Goal: Transaction & Acquisition: Purchase product/service

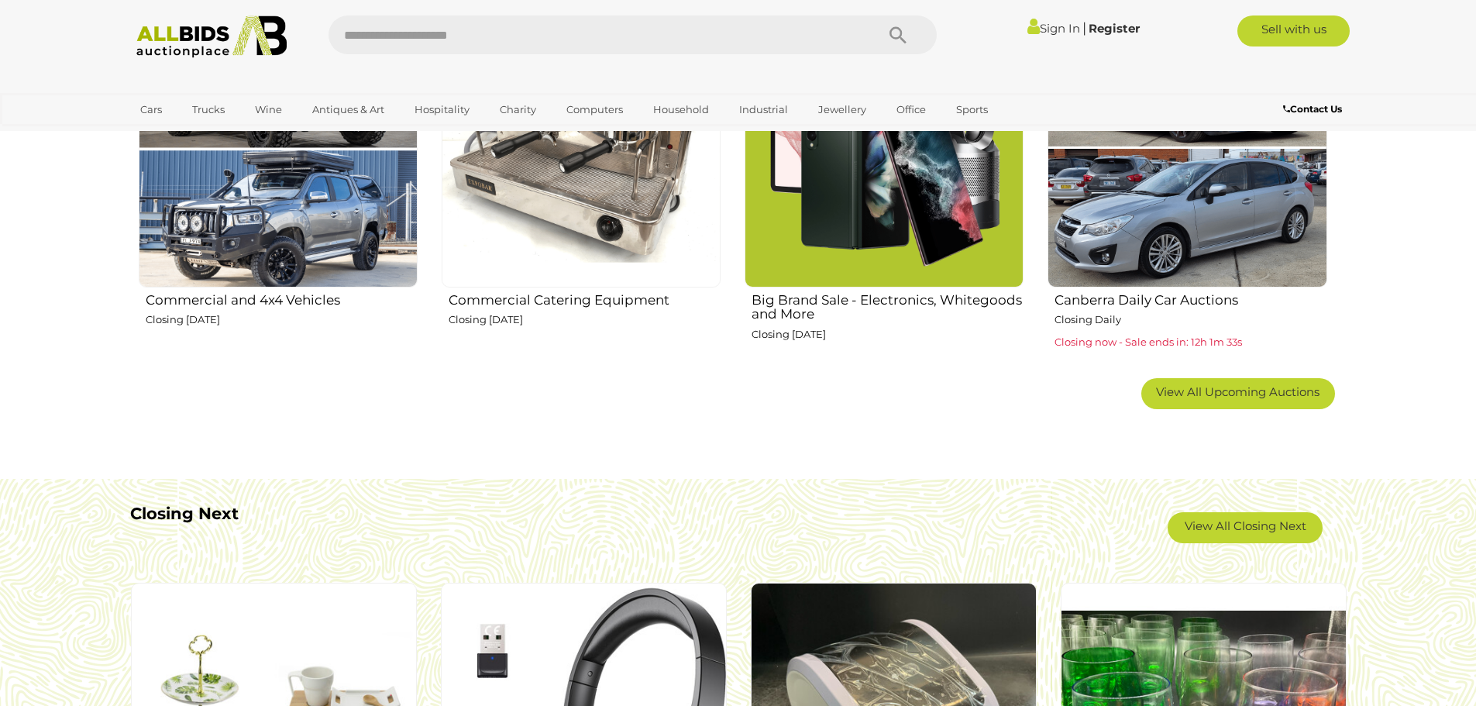
scroll to position [1162, 0]
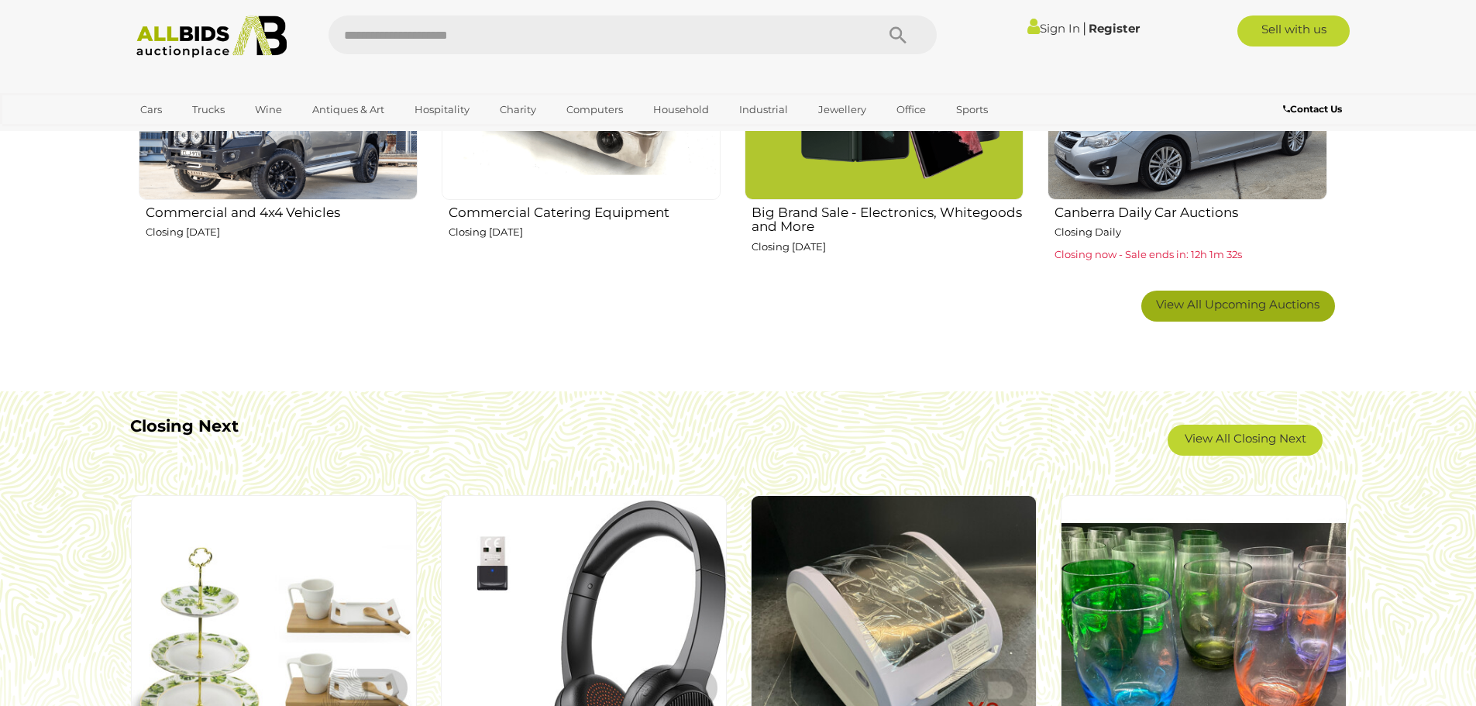
click at [1275, 307] on span "View All Upcoming Auctions" at bounding box center [1237, 304] width 163 height 15
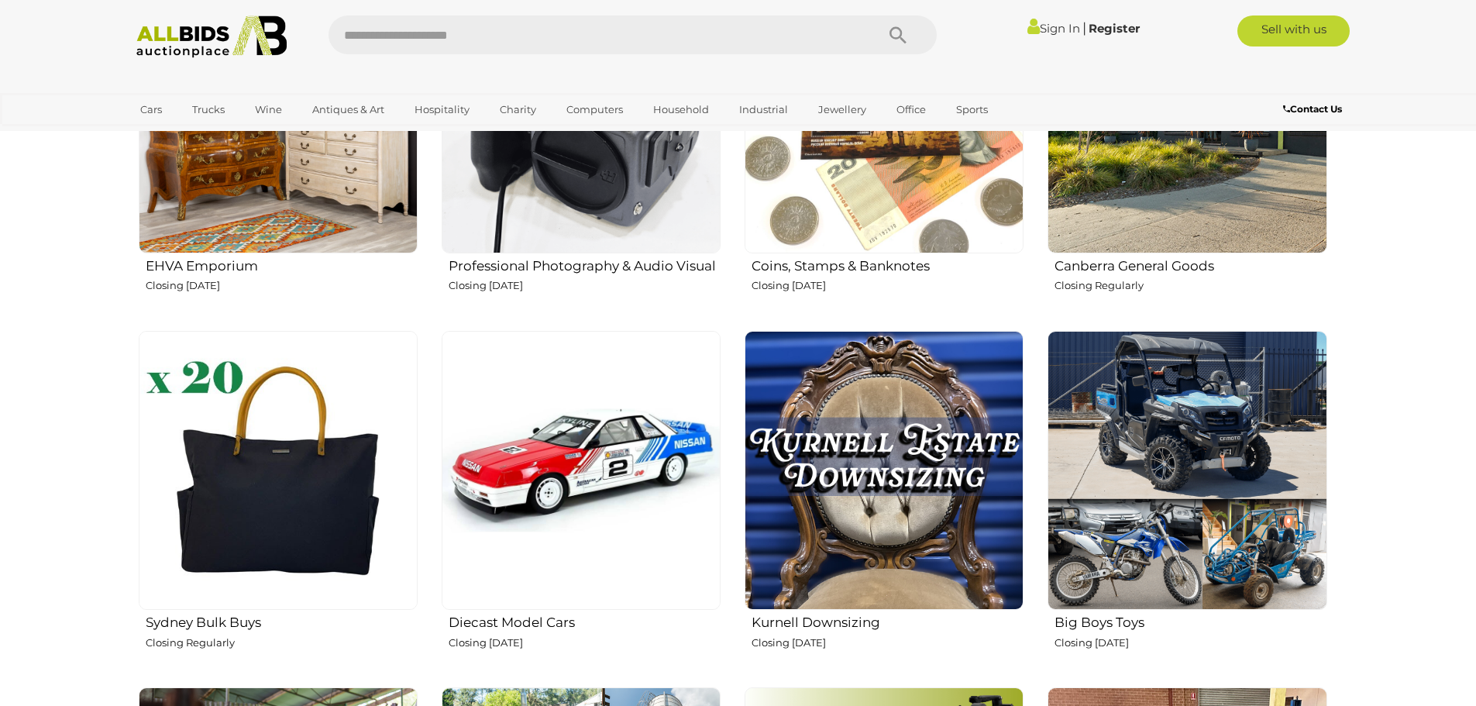
scroll to position [2247, 0]
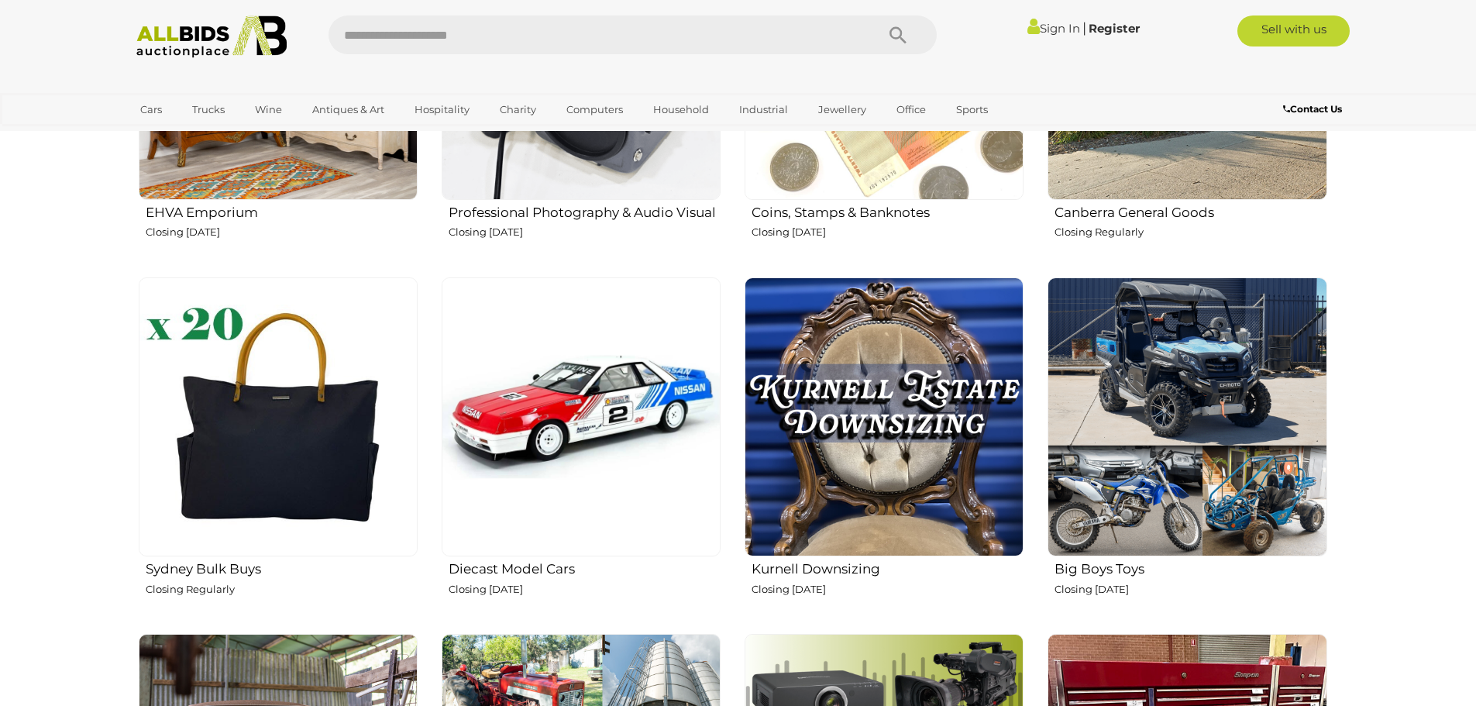
click at [850, 568] on h2 "Kurnell Downsizing" at bounding box center [888, 567] width 272 height 19
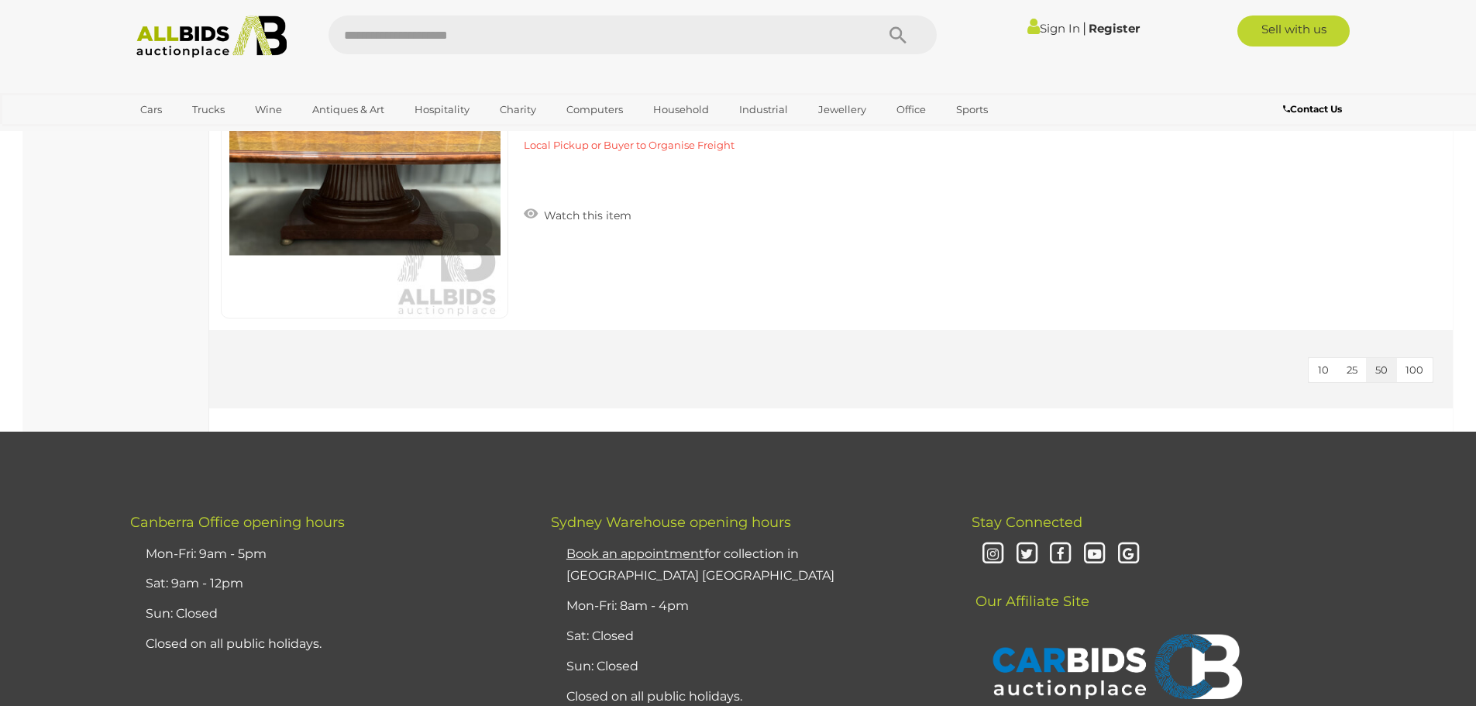
scroll to position [3564, 0]
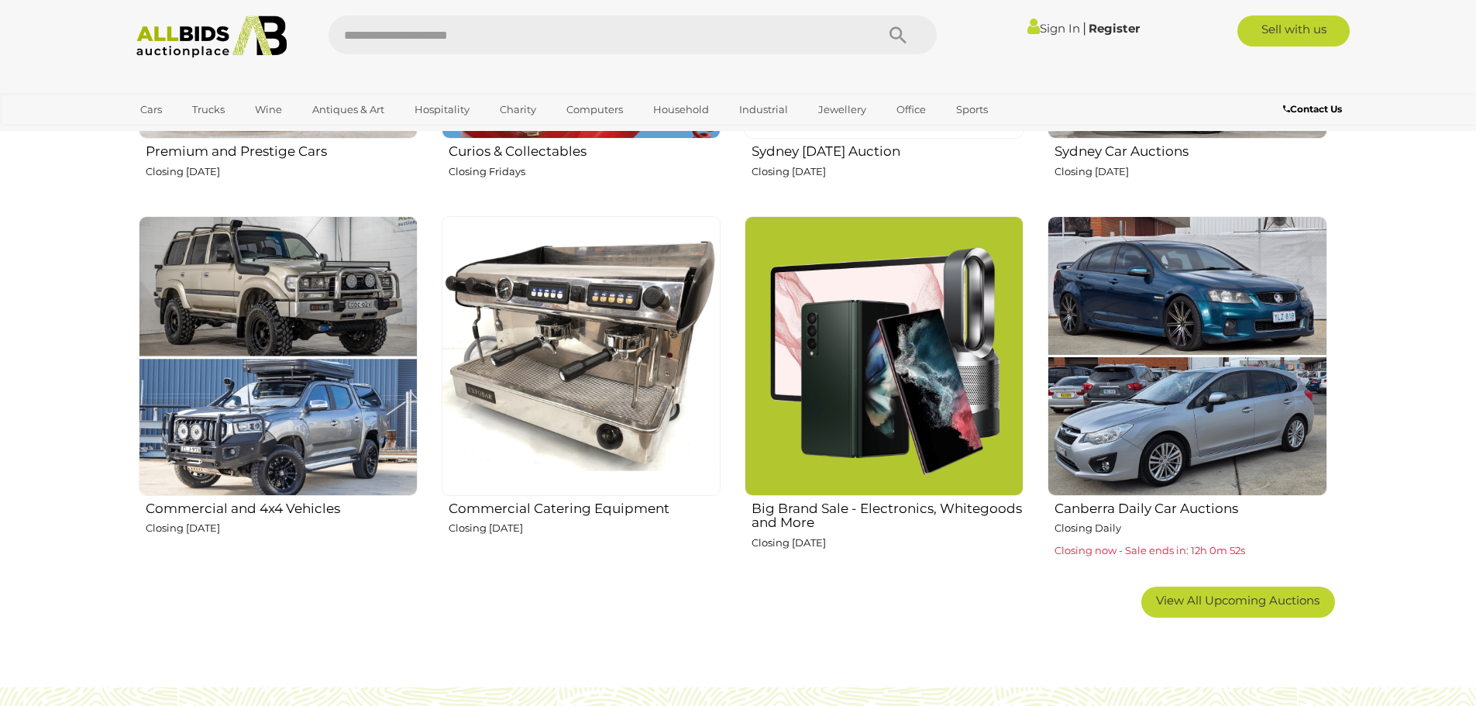
scroll to position [852, 0]
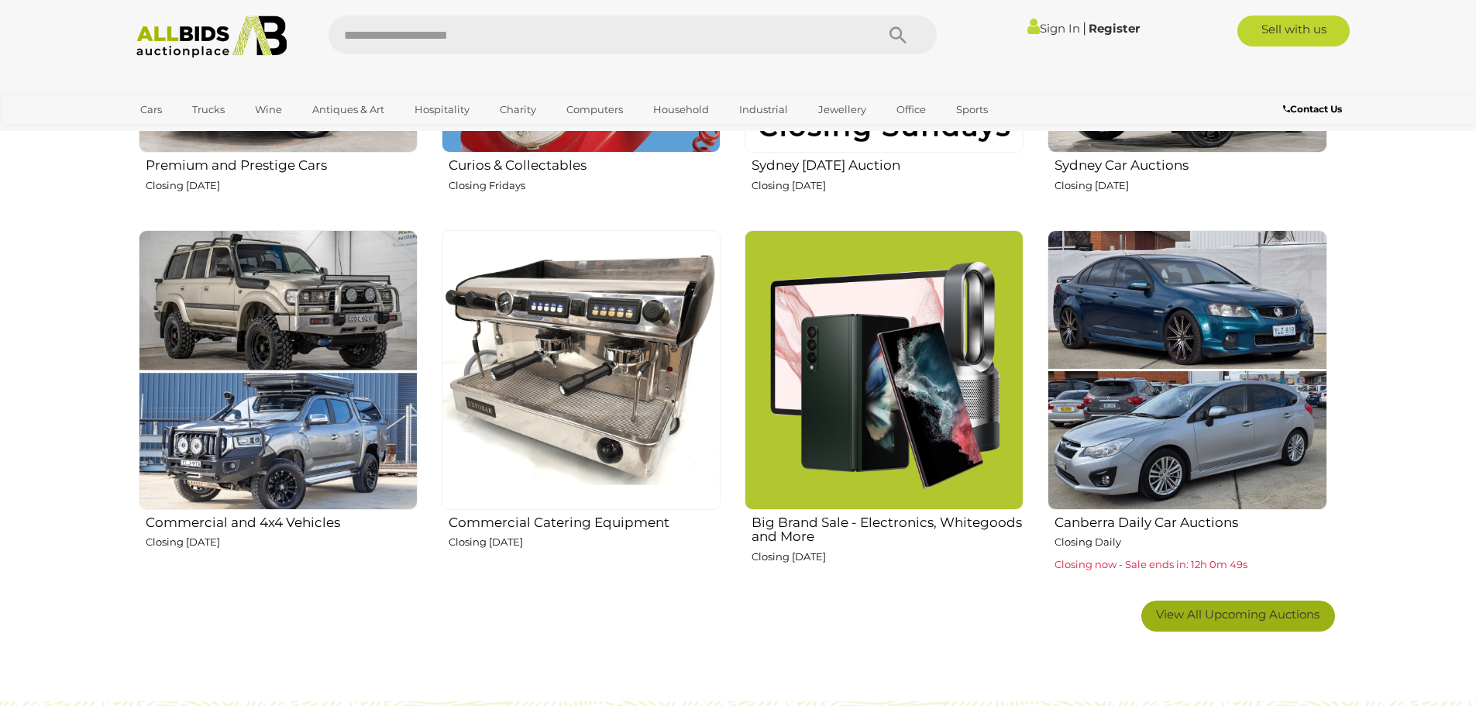
click at [1292, 619] on span "View All Upcoming Auctions" at bounding box center [1237, 614] width 163 height 15
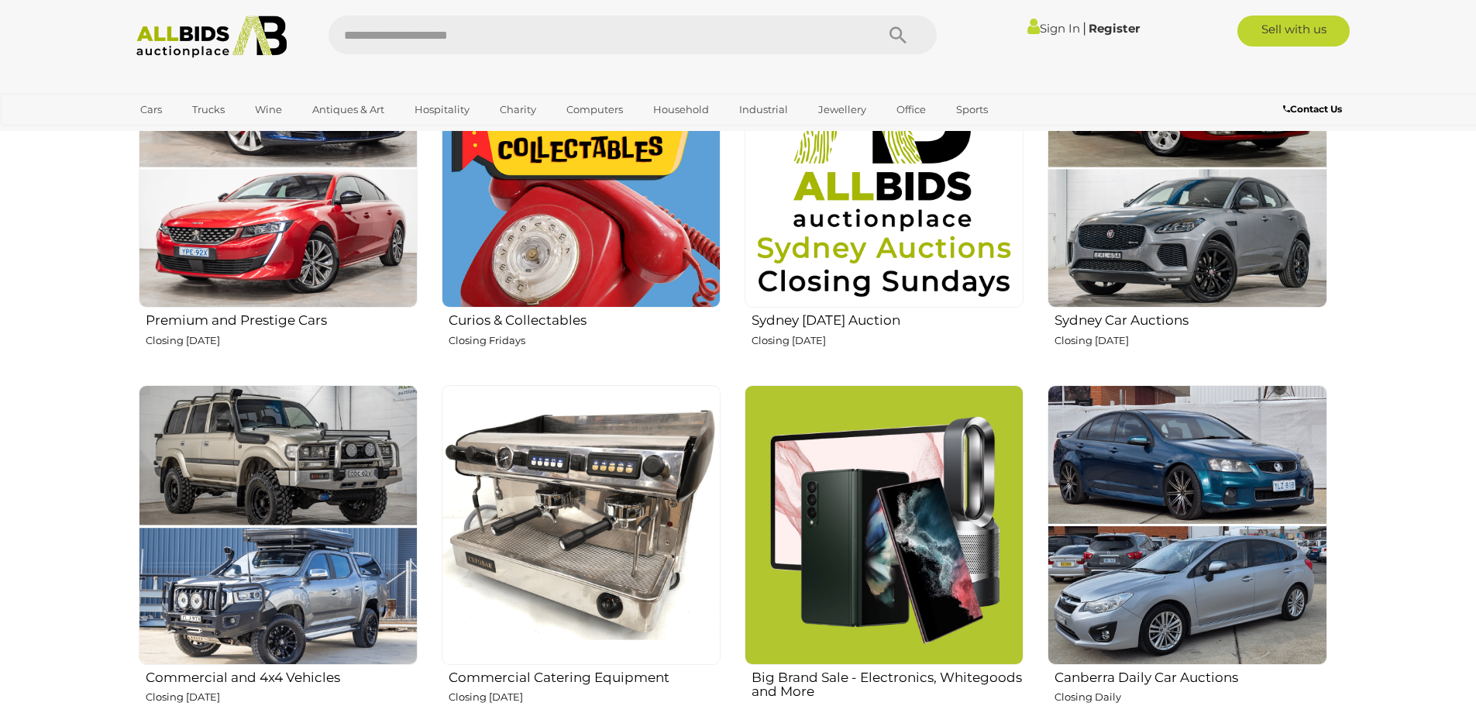
scroll to position [620, 0]
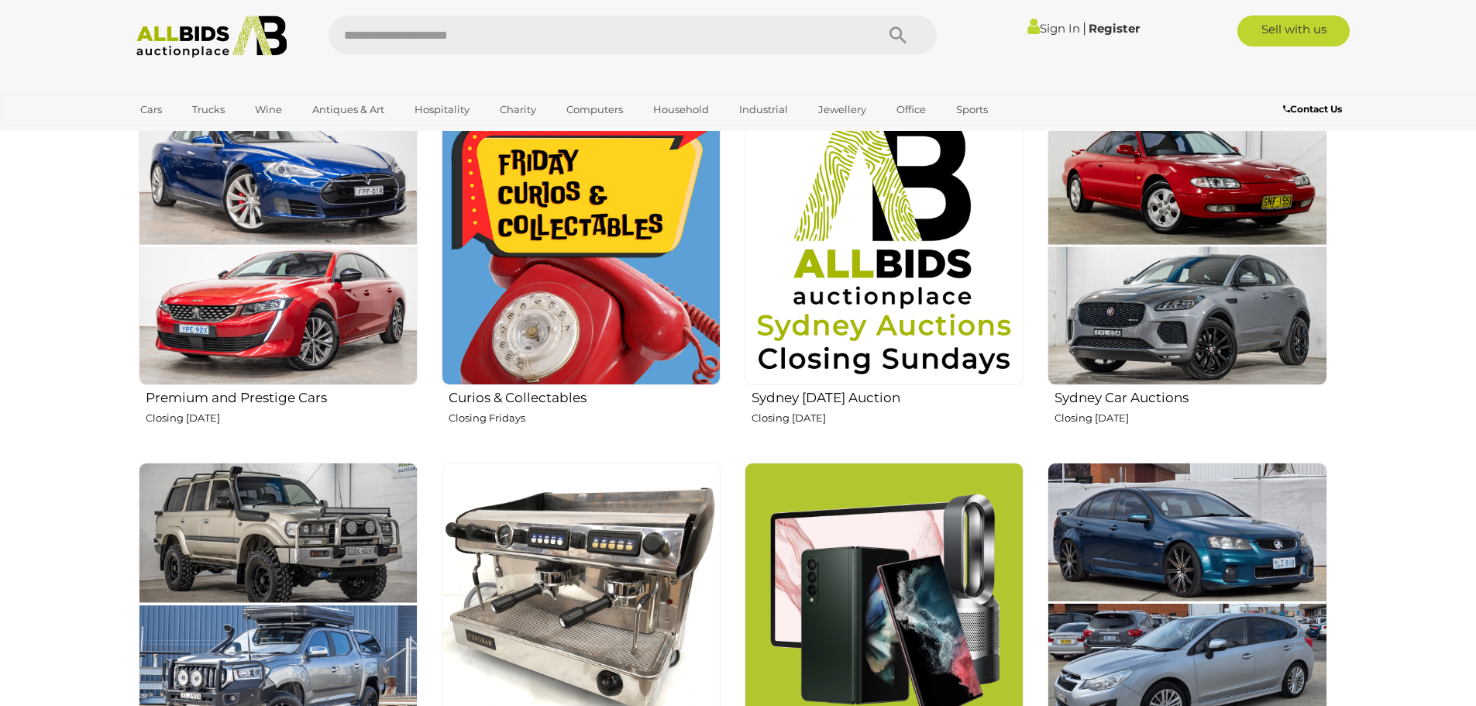
click at [1038, 23] on link "Sign In" at bounding box center [1053, 28] width 53 height 15
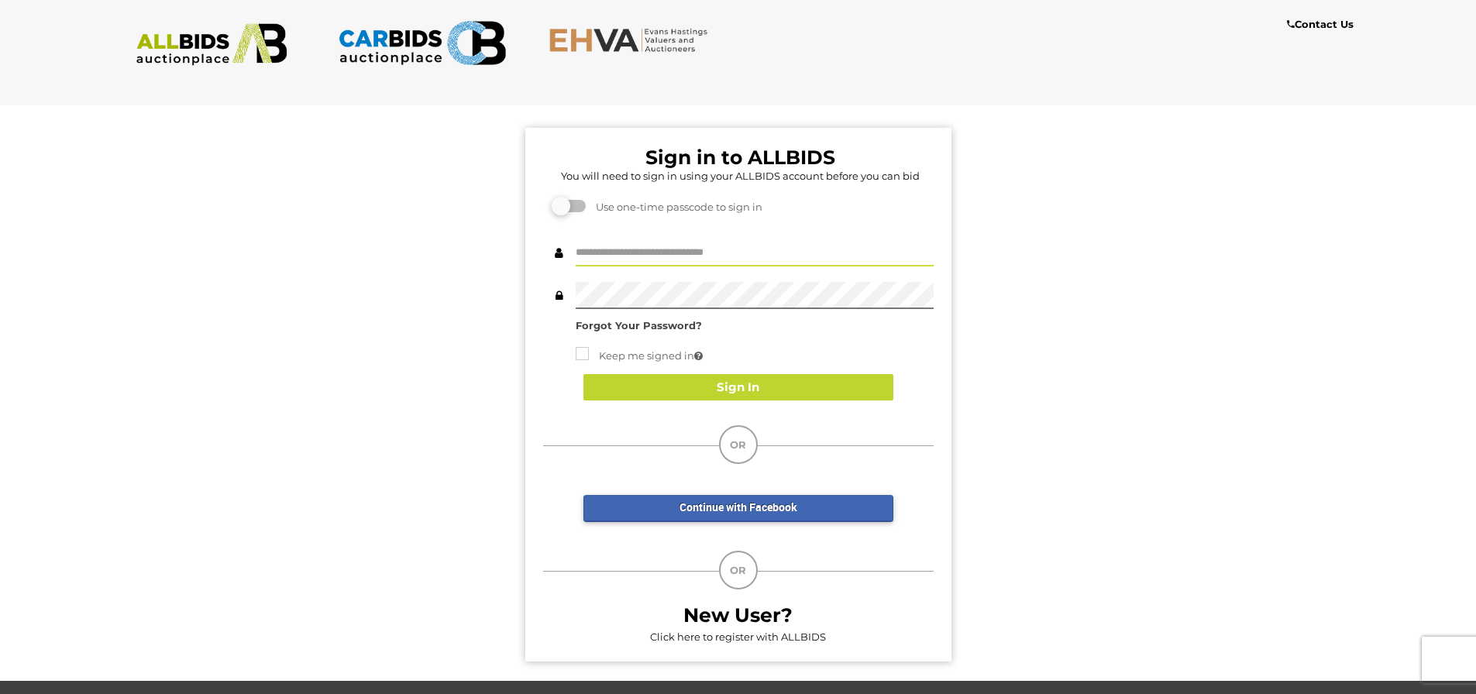
click at [624, 256] on input "text" at bounding box center [755, 252] width 358 height 27
type input "******"
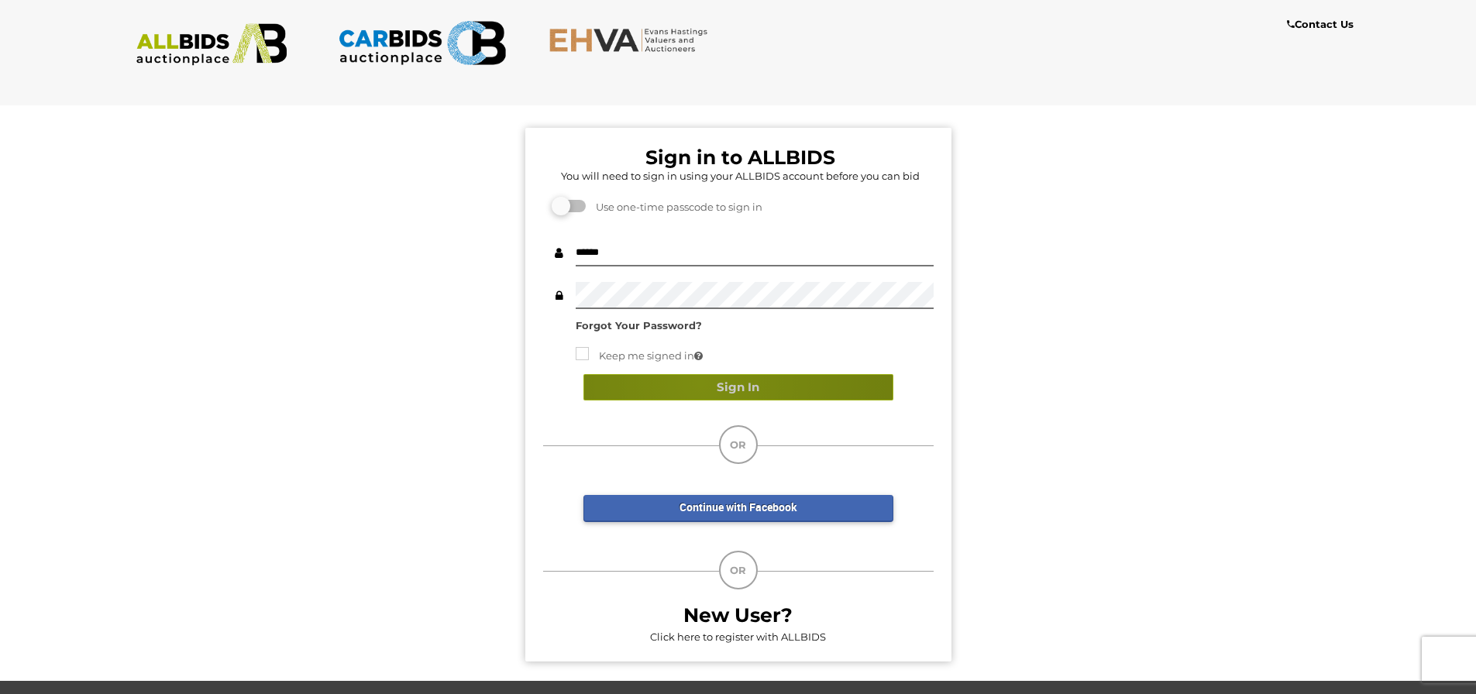
click at [700, 383] on button "Sign In" at bounding box center [738, 387] width 310 height 27
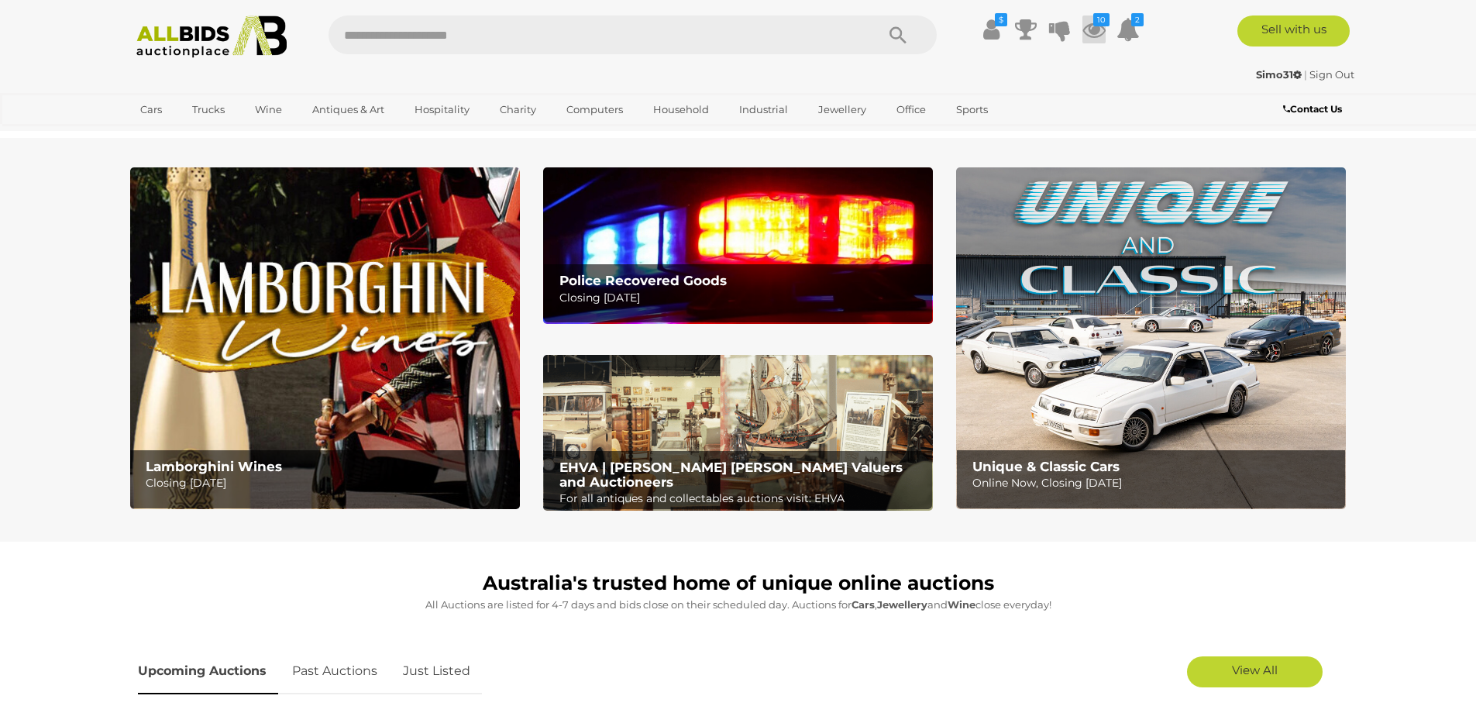
click at [1096, 23] on icon "10" at bounding box center [1101, 19] width 16 height 13
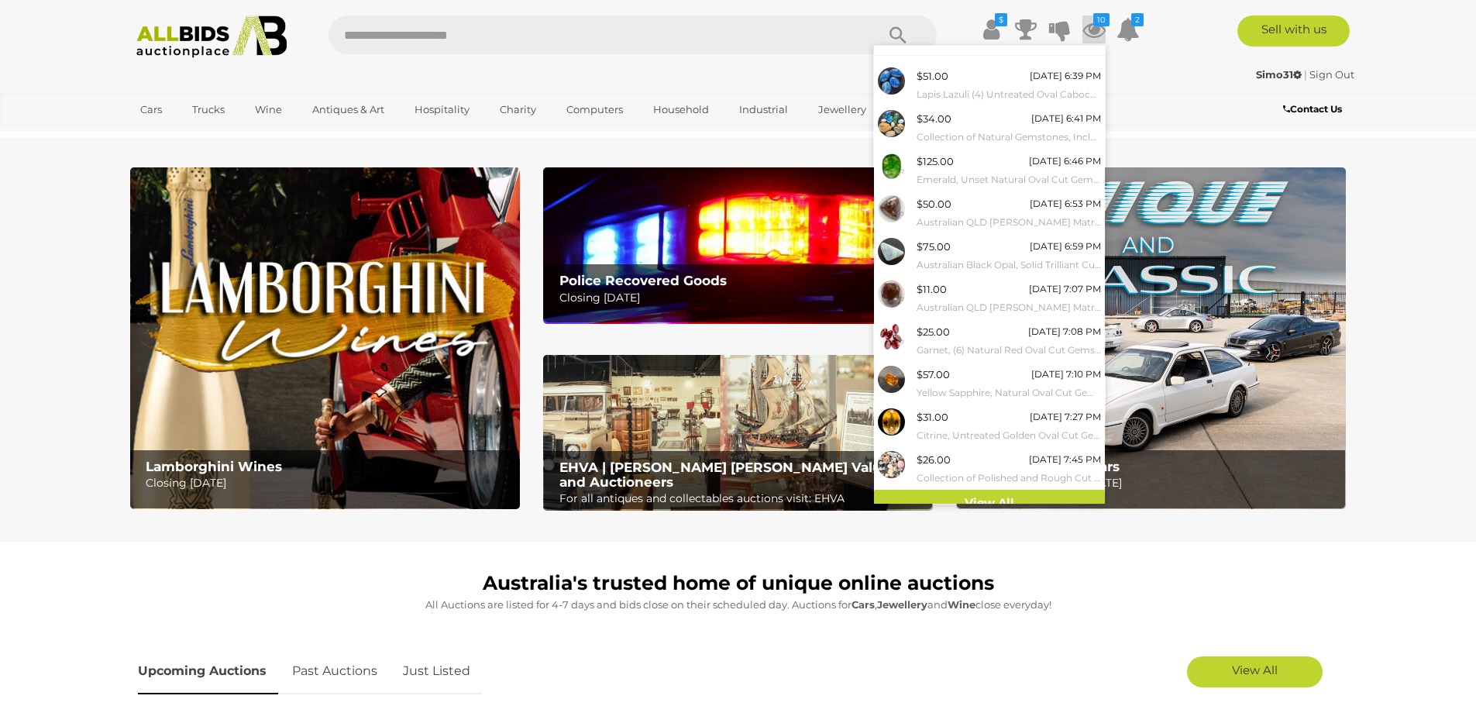
scroll to position [36, 0]
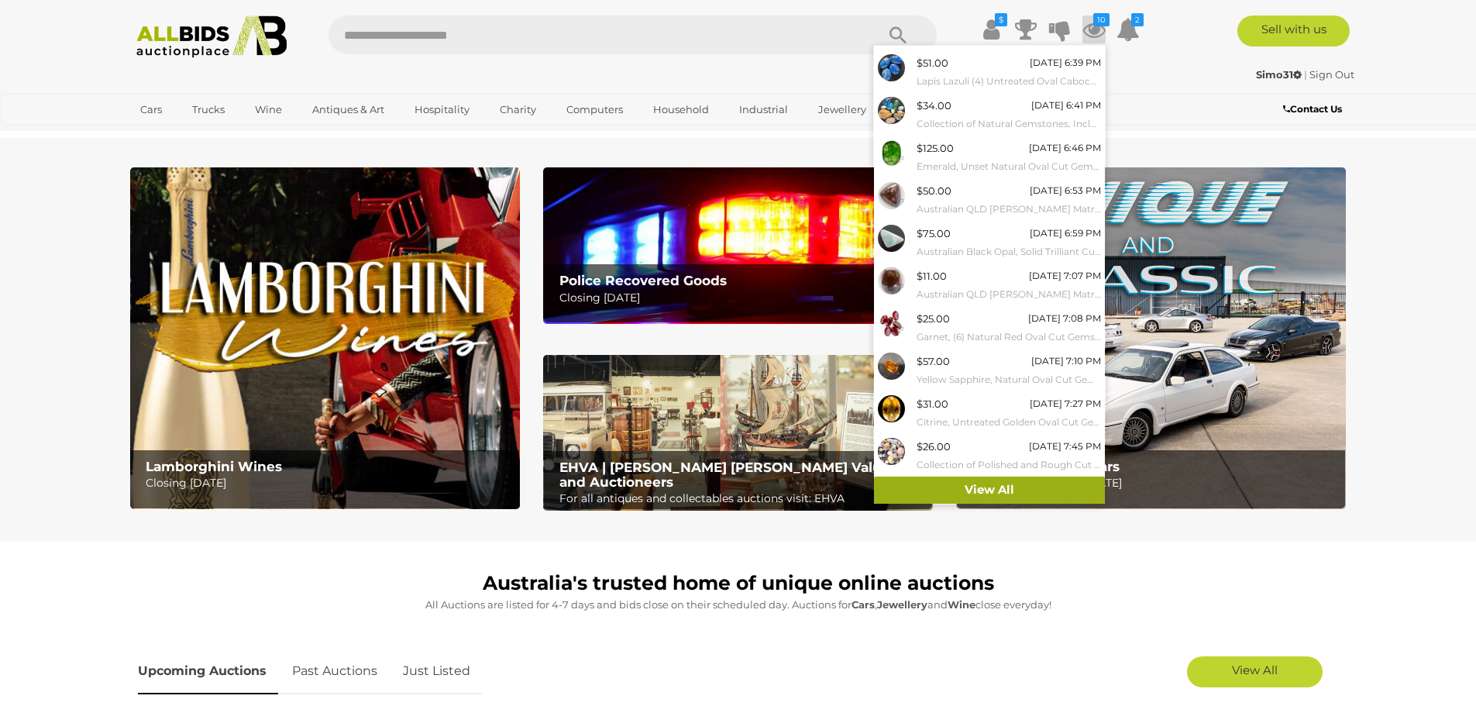
click at [1006, 491] on link "View All" at bounding box center [989, 490] width 231 height 27
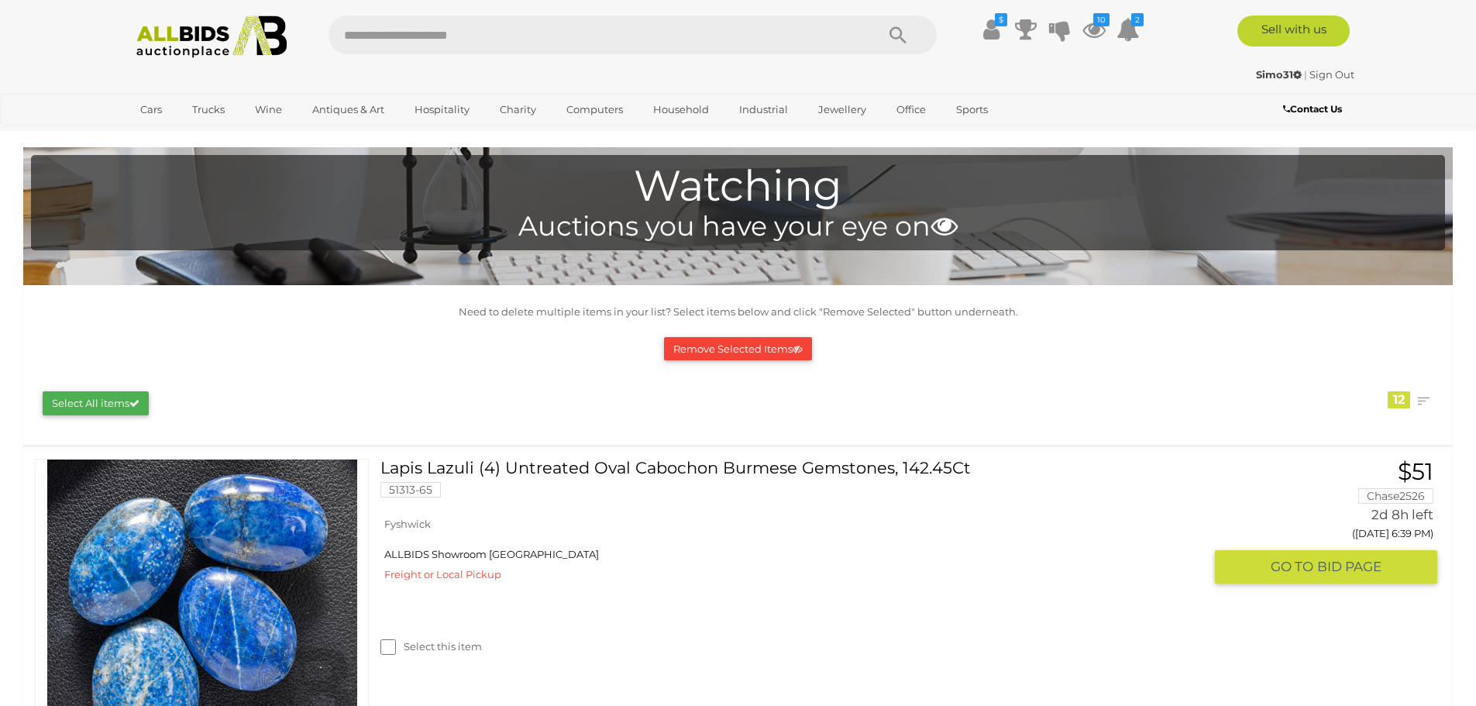
scroll to position [155, 0]
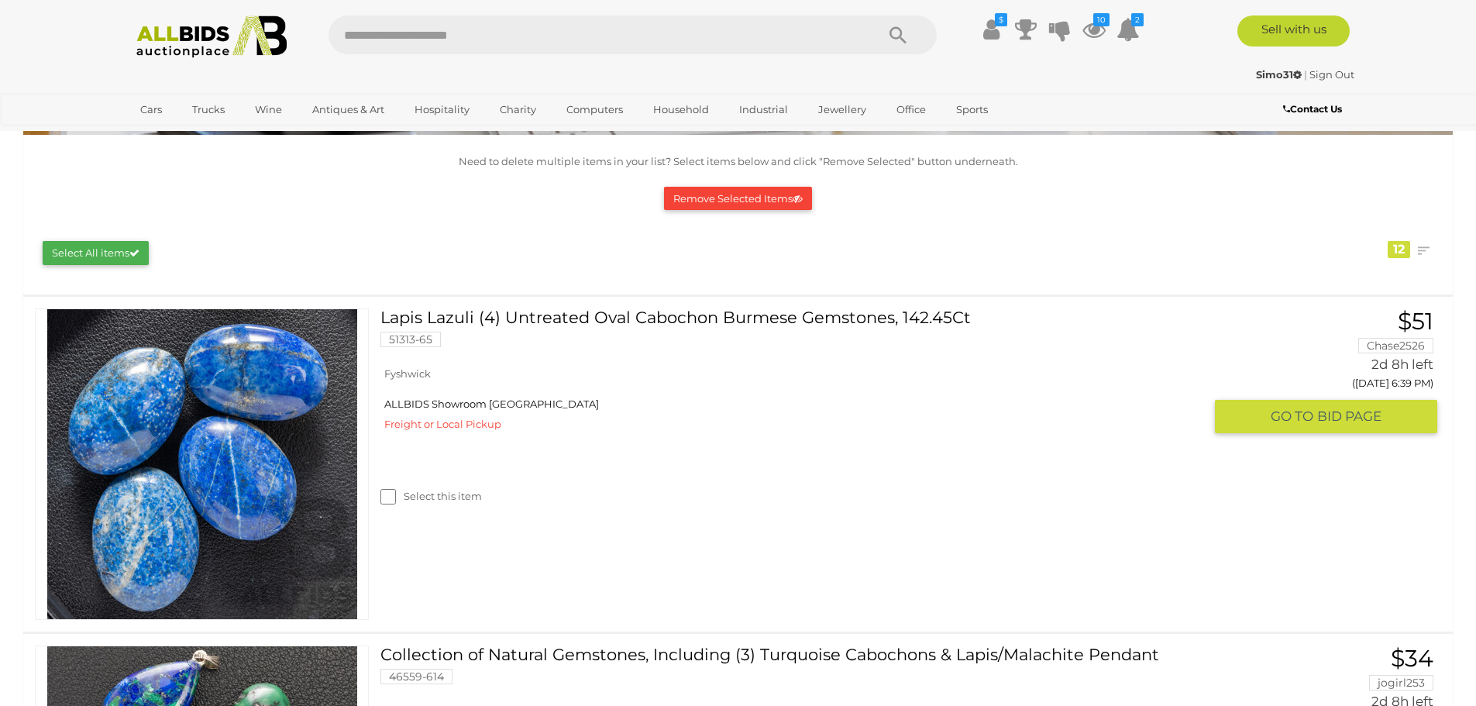
click at [189, 421] on link at bounding box center [202, 463] width 334 height 311
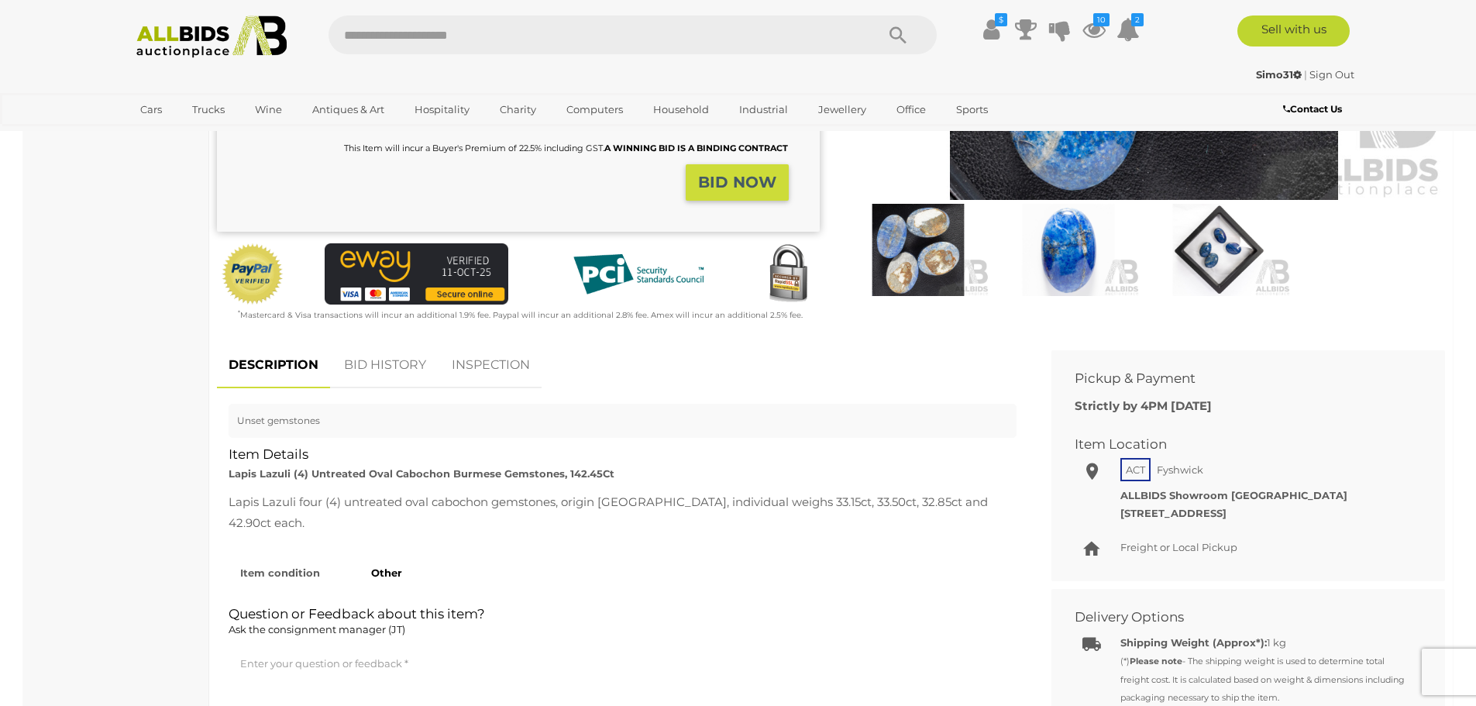
scroll to position [387, 0]
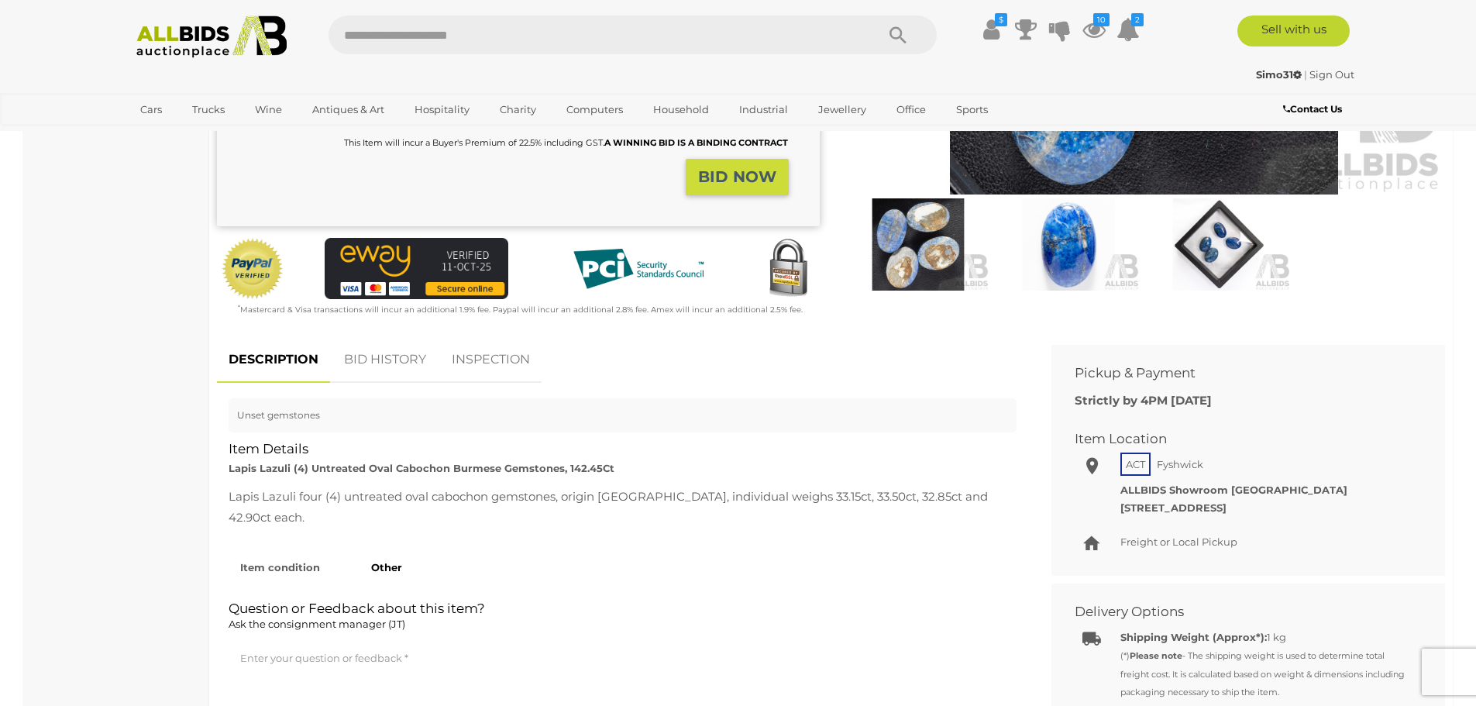
click at [372, 370] on link "BID HISTORY" at bounding box center [384, 360] width 105 height 46
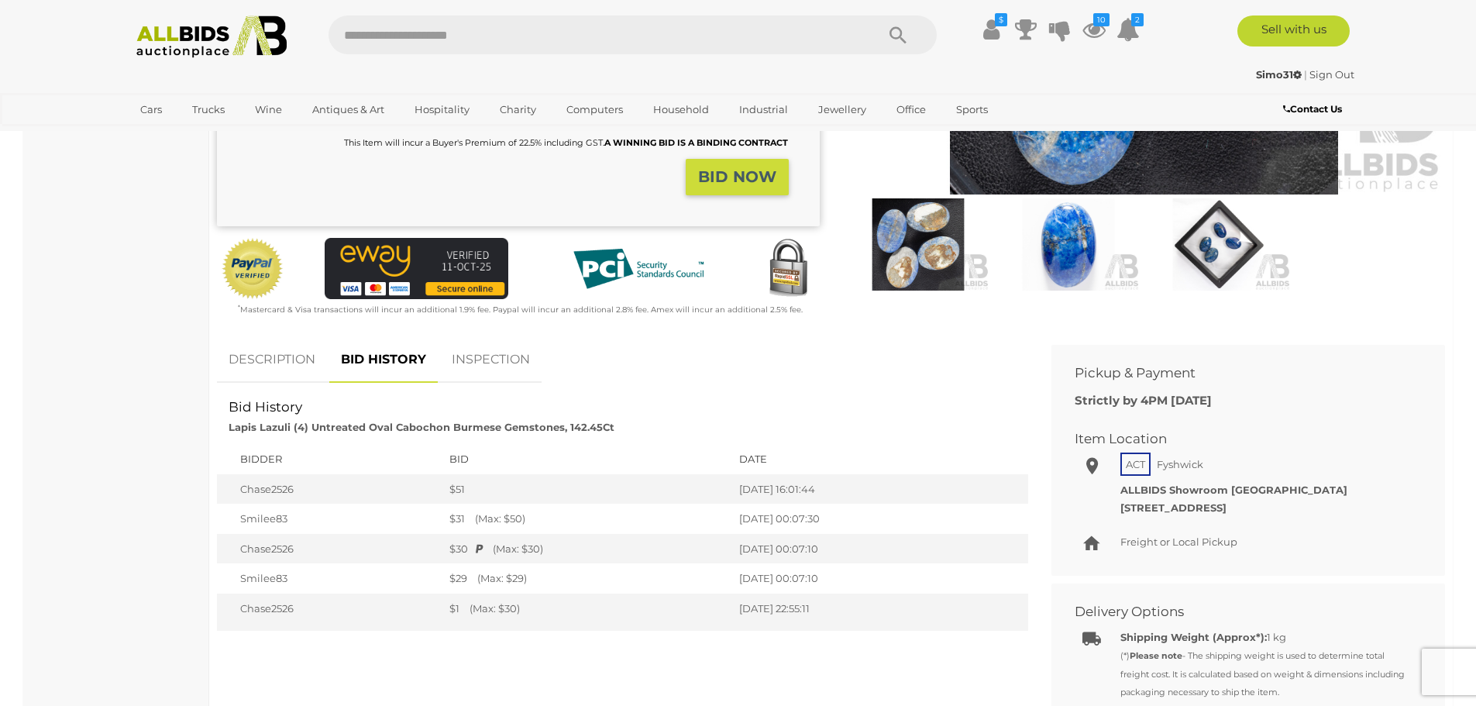
click at [297, 358] on link "DESCRIPTION" at bounding box center [272, 360] width 110 height 46
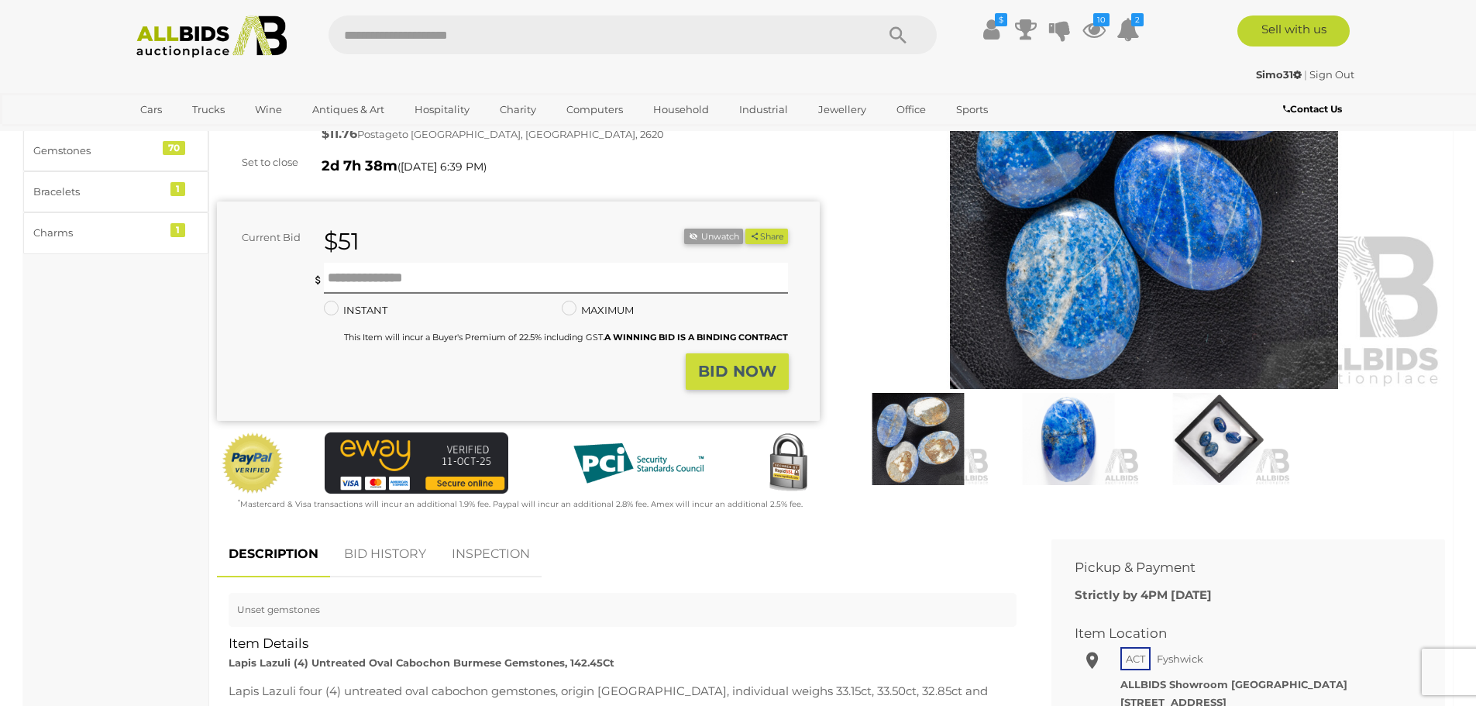
scroll to position [155, 0]
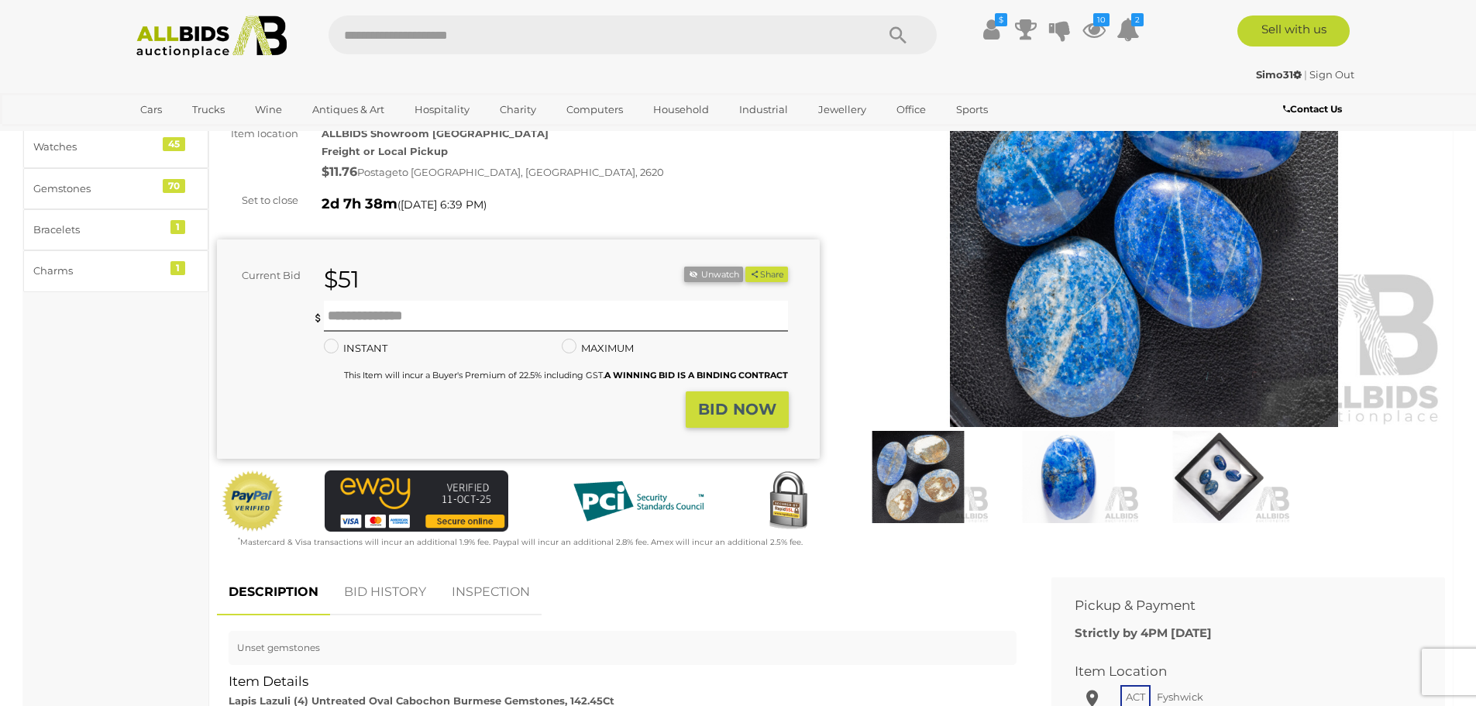
click at [917, 474] on img at bounding box center [918, 477] width 143 height 92
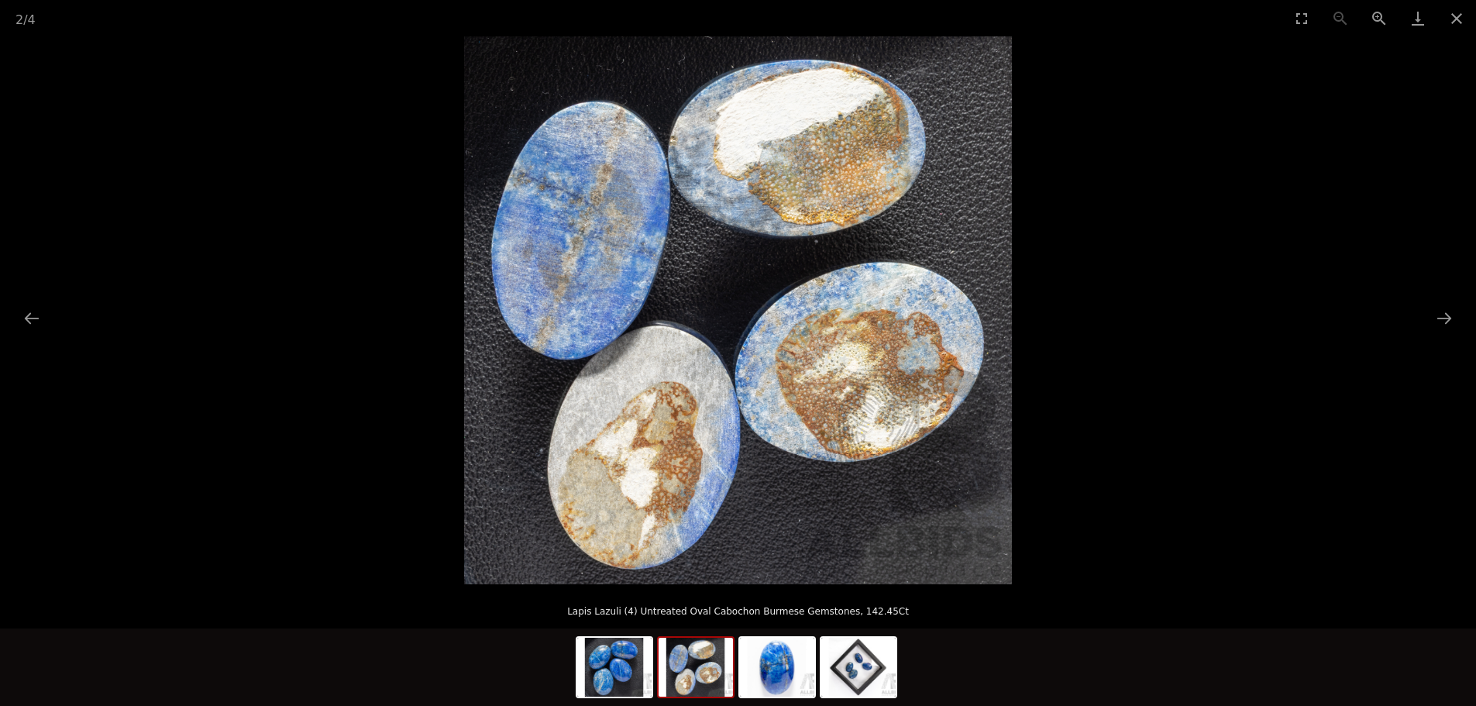
click at [697, 663] on img at bounding box center [696, 667] width 74 height 59
click at [788, 663] on img at bounding box center [777, 667] width 74 height 59
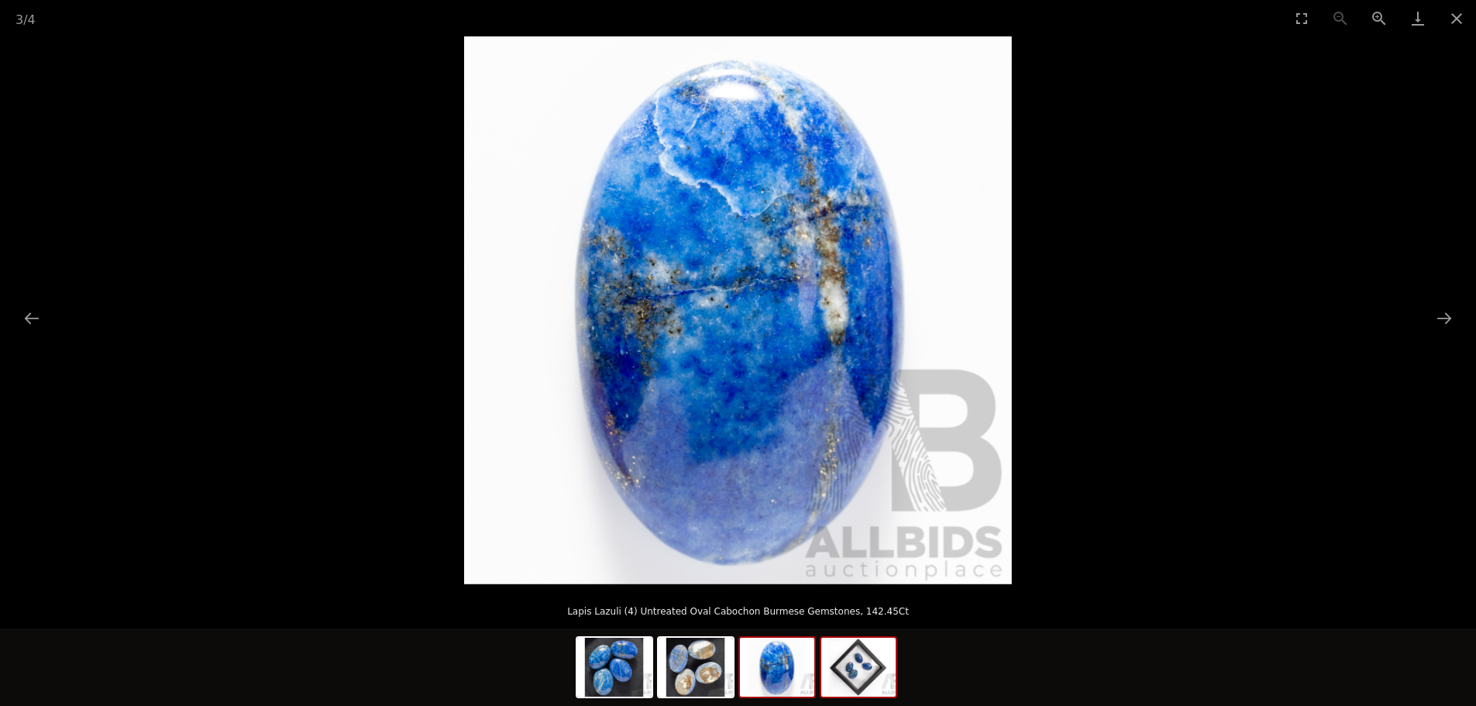
click at [869, 672] on img at bounding box center [858, 667] width 74 height 59
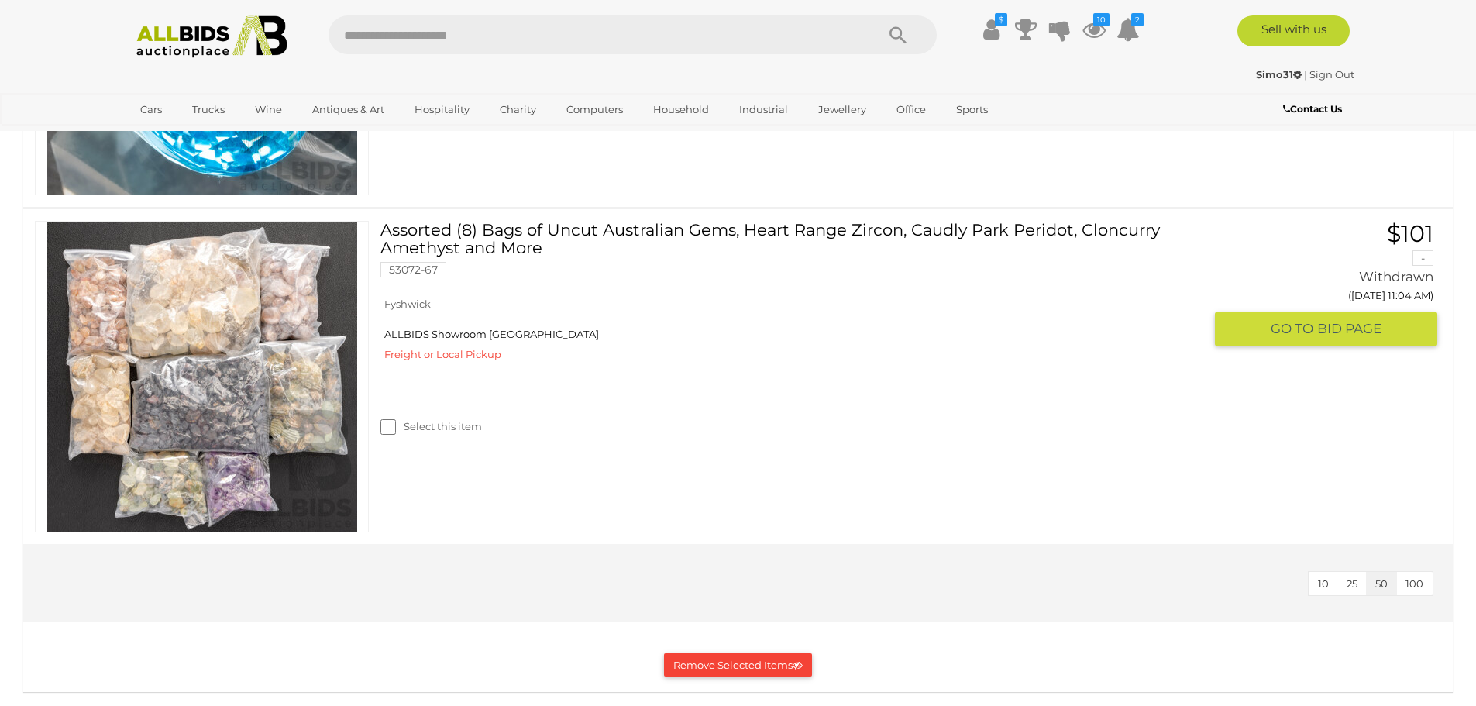
scroll to position [3951, 0]
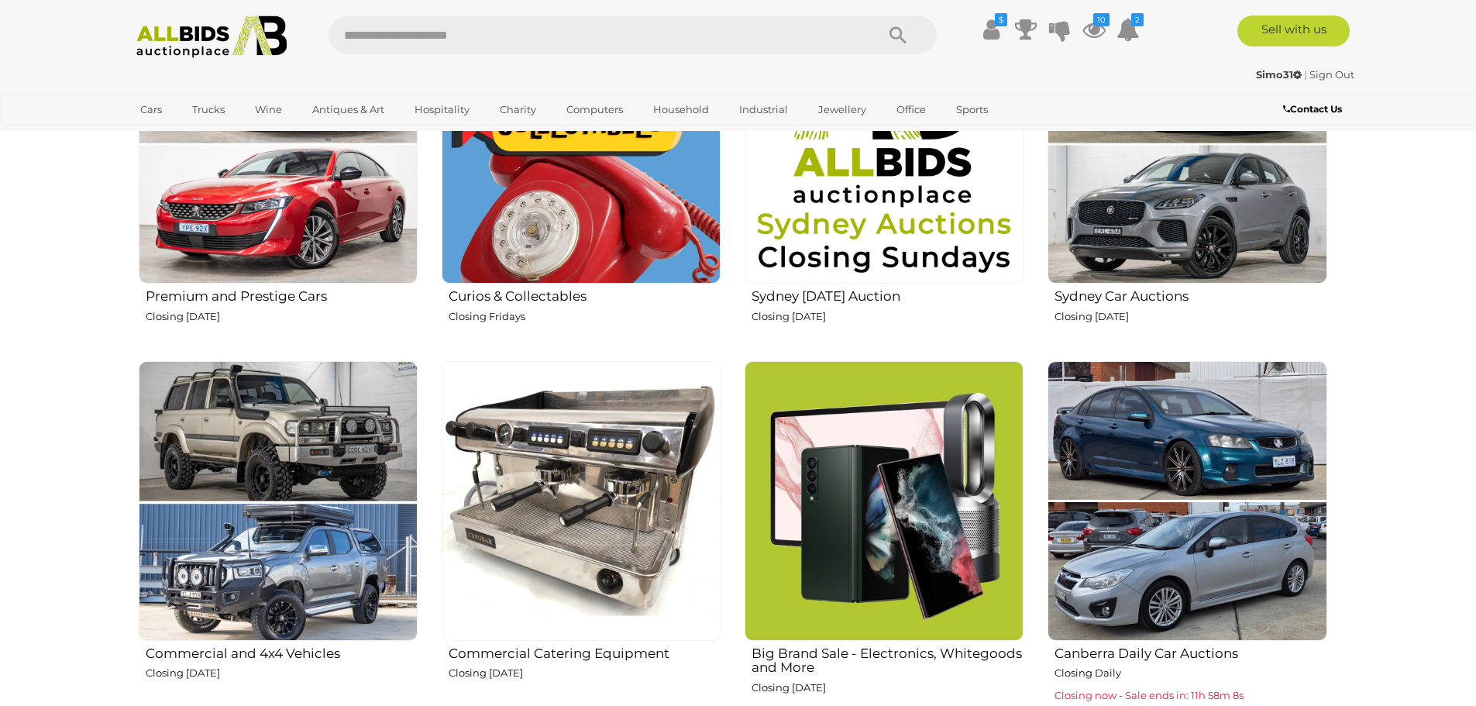
scroll to position [775, 0]
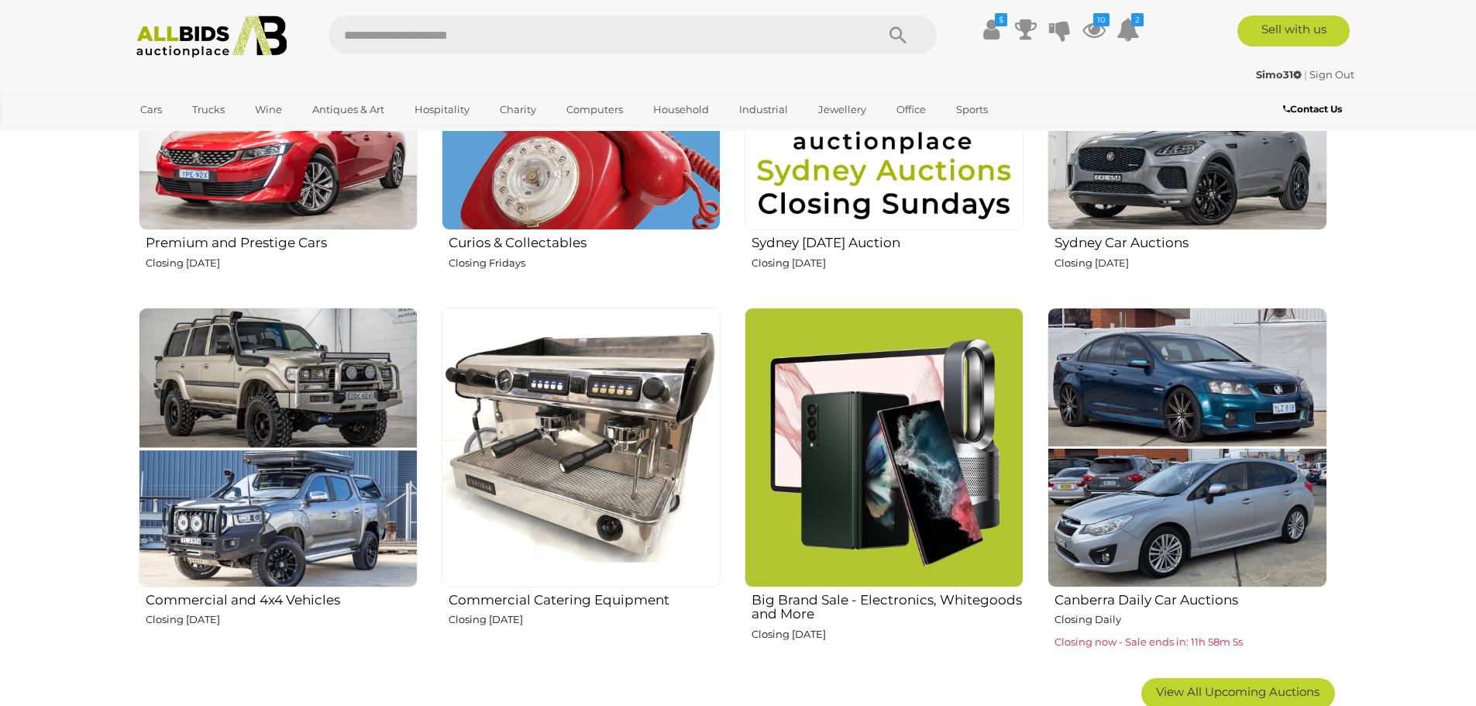
click at [1113, 439] on img at bounding box center [1187, 447] width 279 height 279
